Goal: Check status: Check status

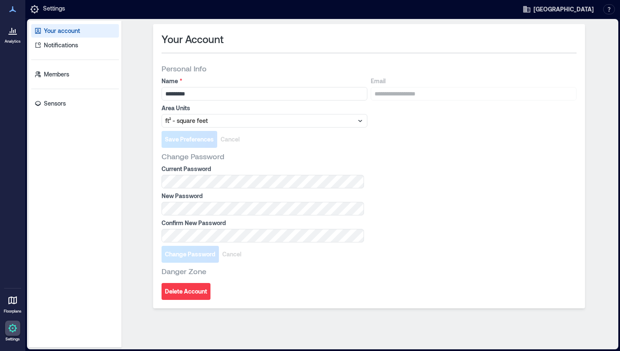
click at [11, 26] on icon at bounding box center [13, 30] width 10 height 10
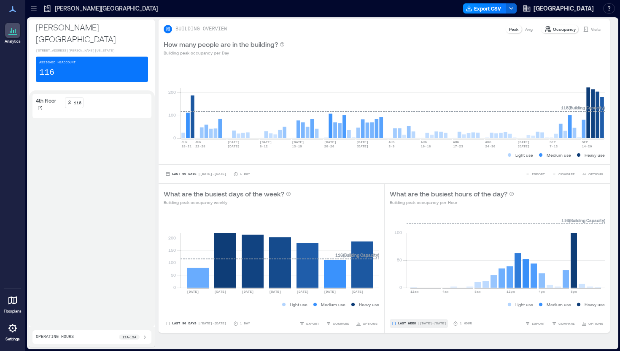
click at [416, 319] on button "Last Week | [DATE] - [DATE]" at bounding box center [419, 323] width 58 height 8
click at [410, 306] on span "Custom" at bounding box center [407, 308] width 18 height 6
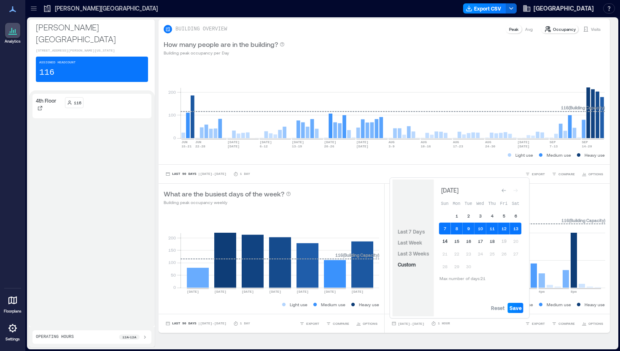
click at [447, 240] on button "14" at bounding box center [445, 241] width 12 height 12
click at [482, 243] on button "17" at bounding box center [481, 241] width 12 height 12
click at [443, 240] on button "14" at bounding box center [445, 241] width 12 height 12
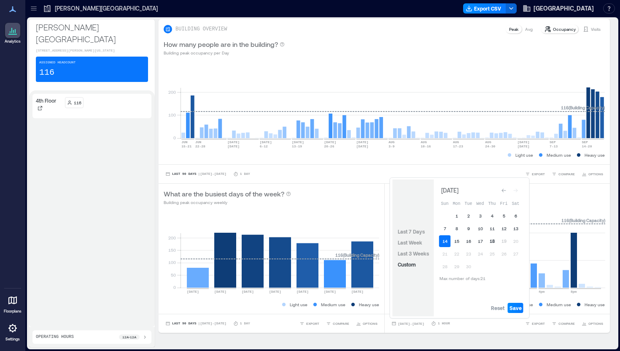
click at [494, 242] on button "18" at bounding box center [493, 241] width 12 height 12
click at [514, 316] on div "Last 7 Days Last Week Last 3 Weeks Custom [DATE] Sun Mon Tue Wed Thu Fri Sat 1 …" at bounding box center [459, 248] width 139 height 140
click at [519, 309] on span "Save" at bounding box center [516, 307] width 12 height 7
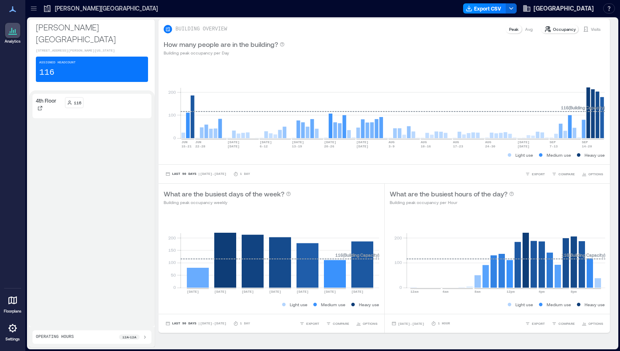
click at [513, 31] on p "Peak" at bounding box center [513, 29] width 9 height 7
click at [530, 30] on p "Avg" at bounding box center [529, 29] width 8 height 7
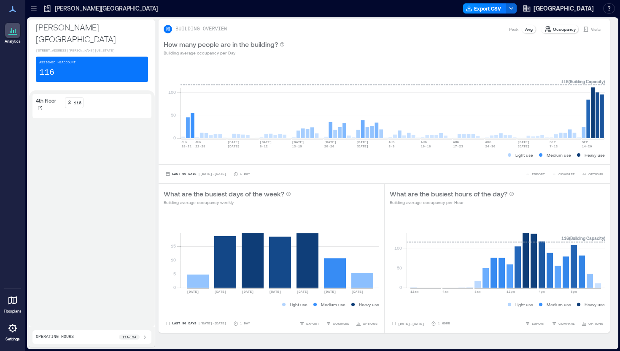
click at [512, 24] on div "Peak Avg" at bounding box center [521, 29] width 32 height 10
click at [512, 30] on p "Peak" at bounding box center [513, 29] width 9 height 7
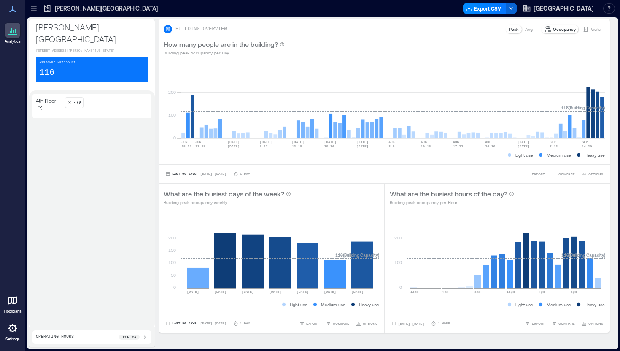
click at [596, 30] on p "Visits" at bounding box center [596, 29] width 10 height 7
